Goal: Find specific page/section: Find specific page/section

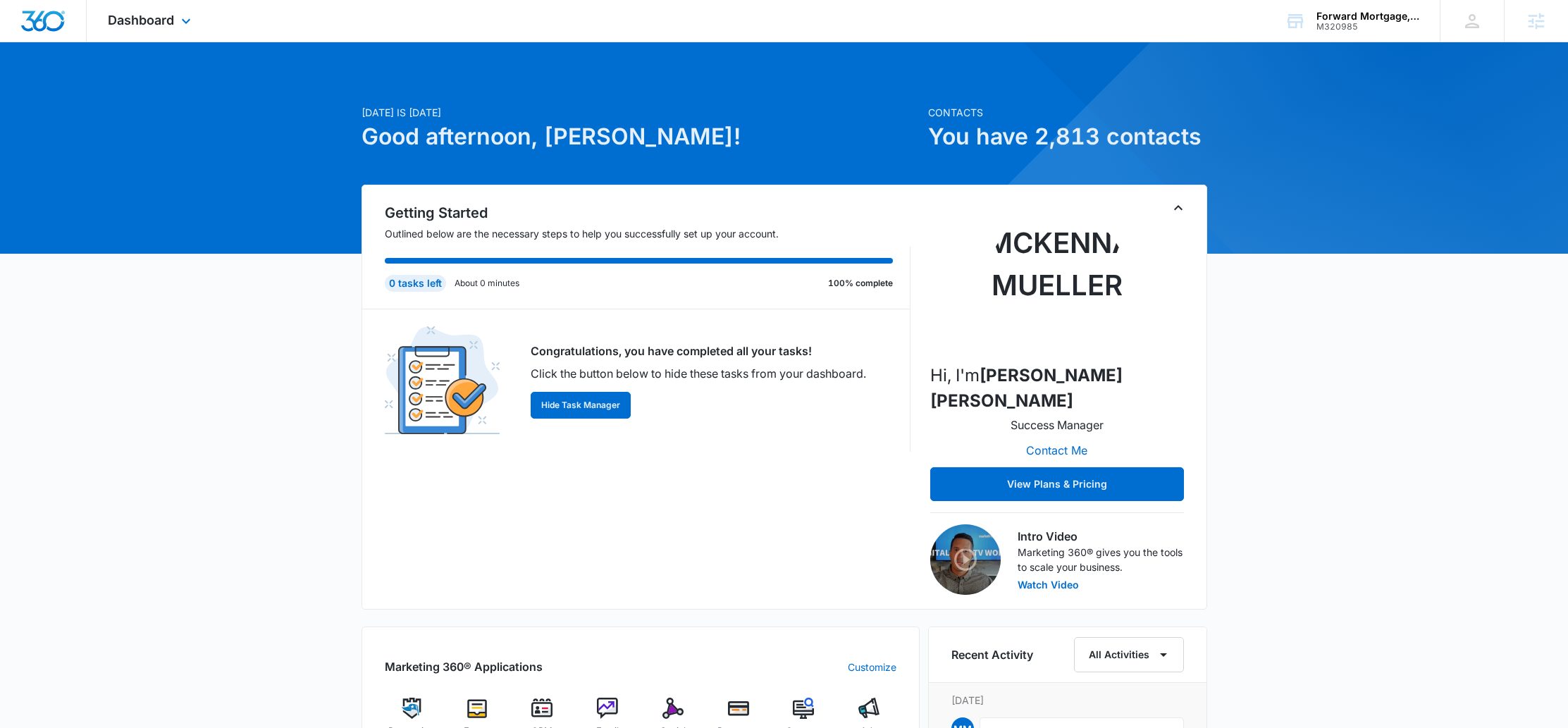
click at [159, 28] on div "Dashboard Apps Reputation Forms CRM Email Social Payments POS Content Ads Intel…" at bounding box center [151, 20] width 129 height 42
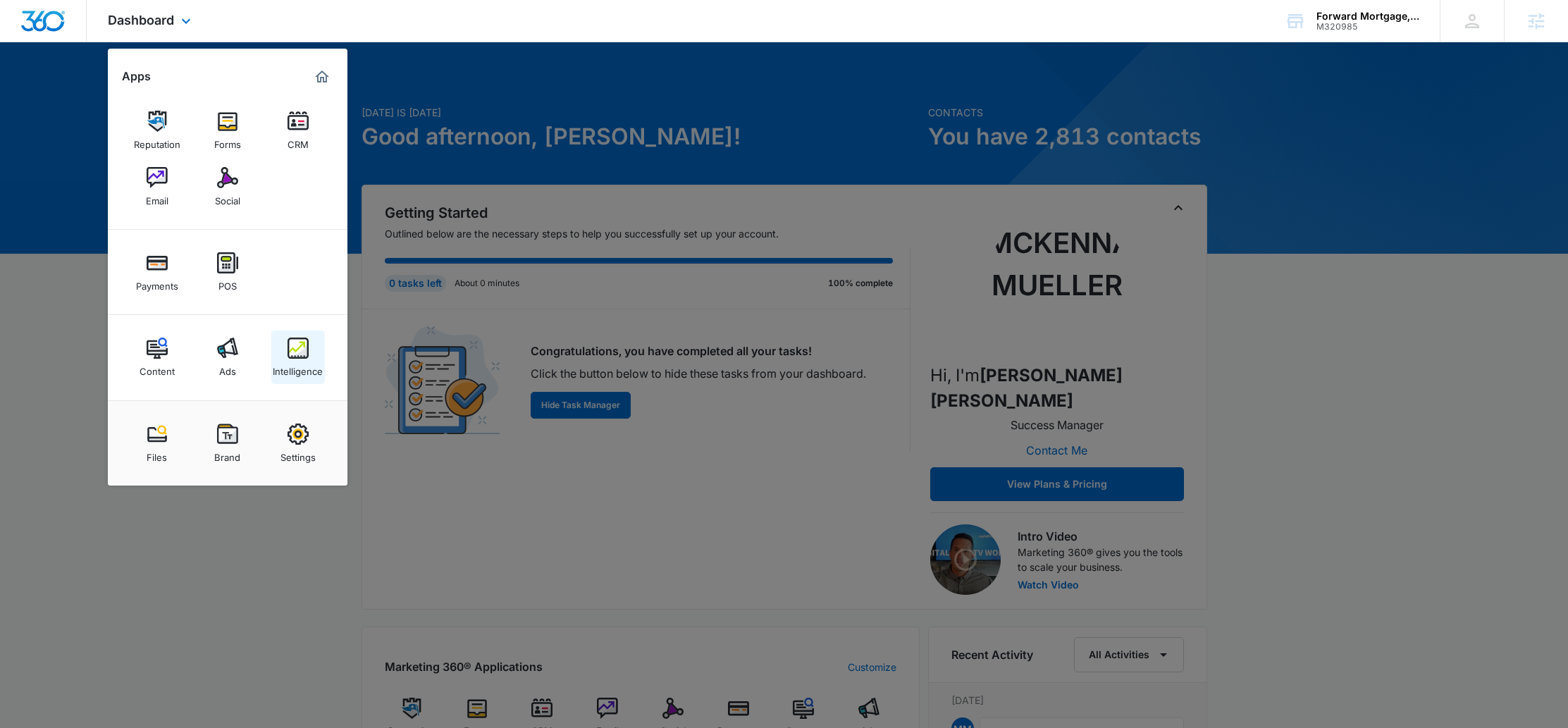
click at [293, 339] on img at bounding box center [298, 348] width 21 height 21
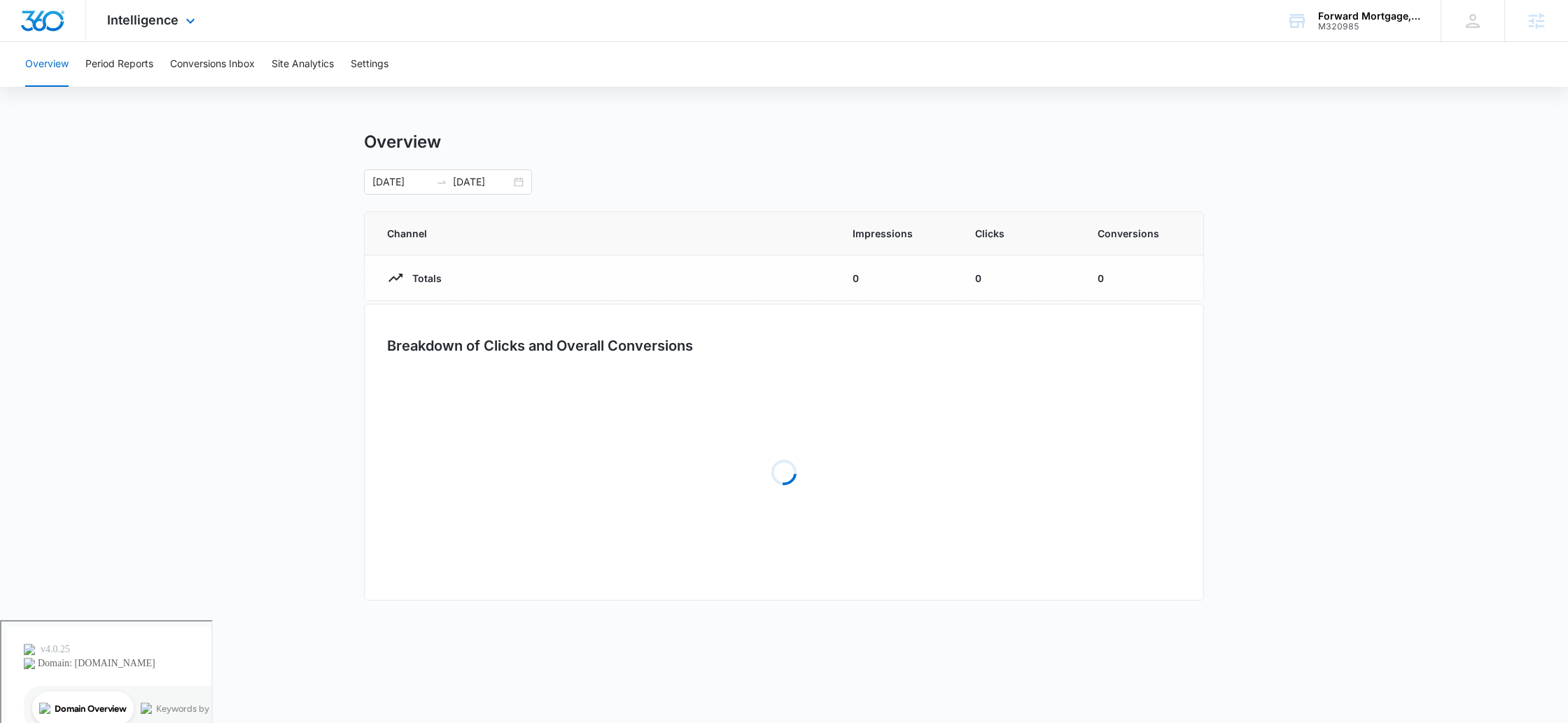
click at [150, 27] on div "Intelligence Apps Reputation Forms CRM Email Social Payments POS Content Ads In…" at bounding box center [152, 20] width 133 height 41
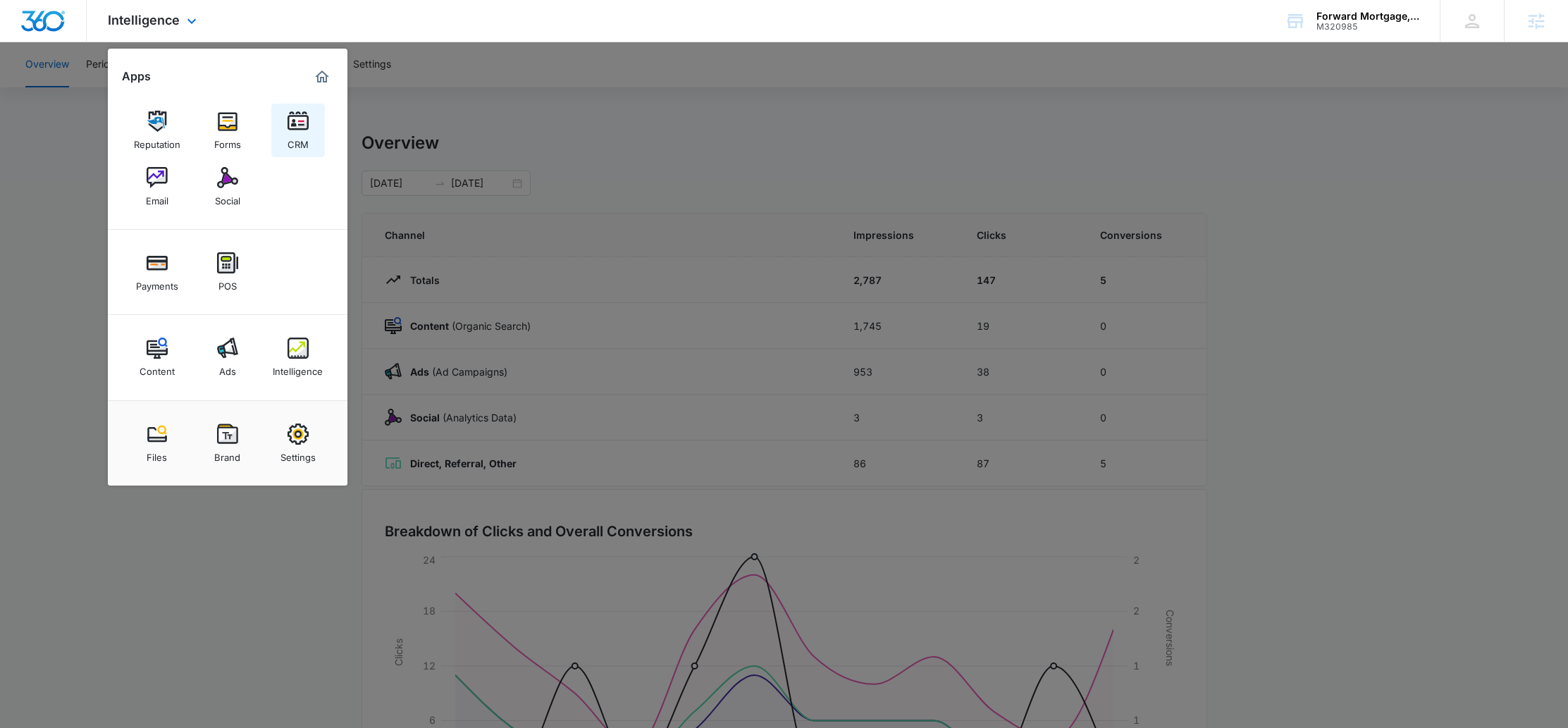
click at [313, 115] on link "CRM" at bounding box center [298, 130] width 54 height 54
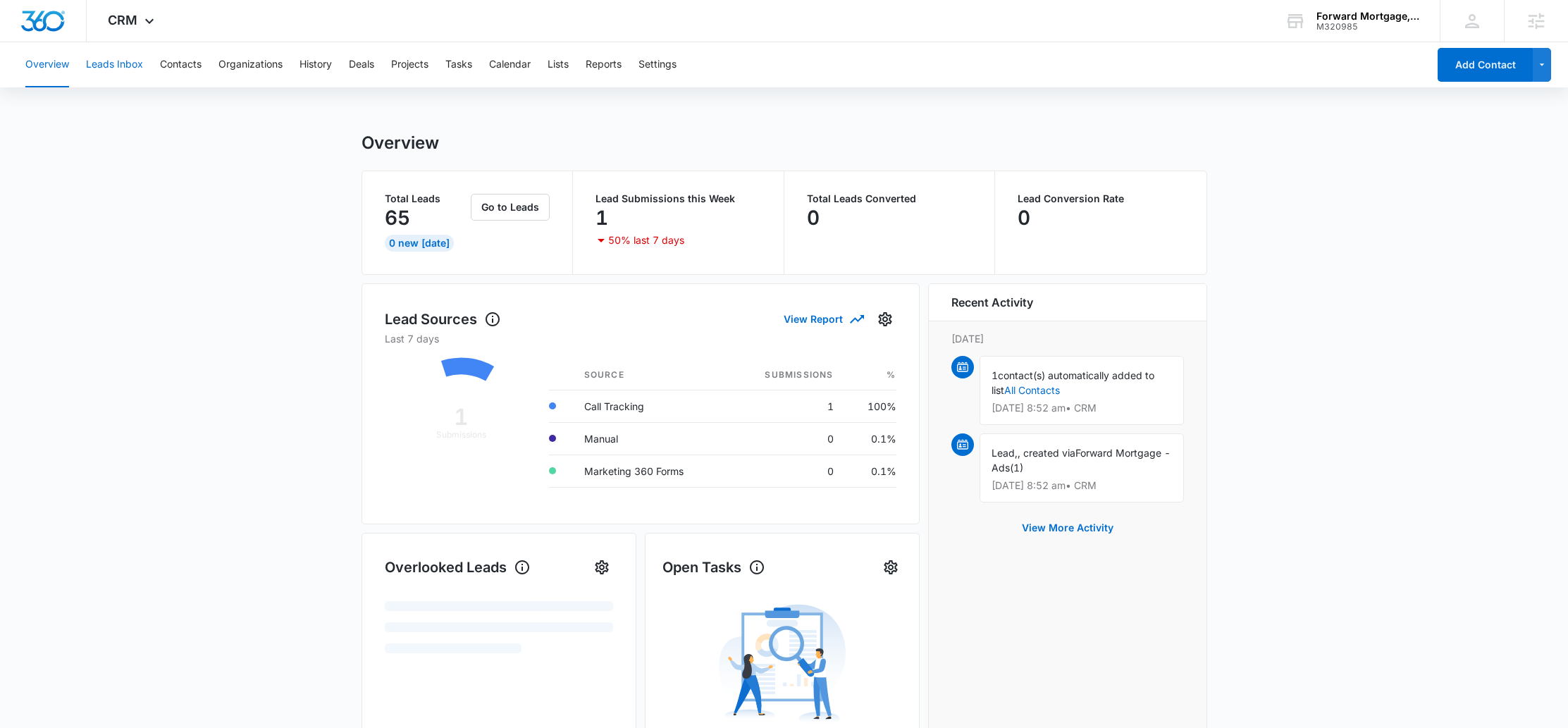
click at [134, 64] on button "Leads Inbox" at bounding box center [114, 64] width 57 height 45
